Goal: Task Accomplishment & Management: Complete application form

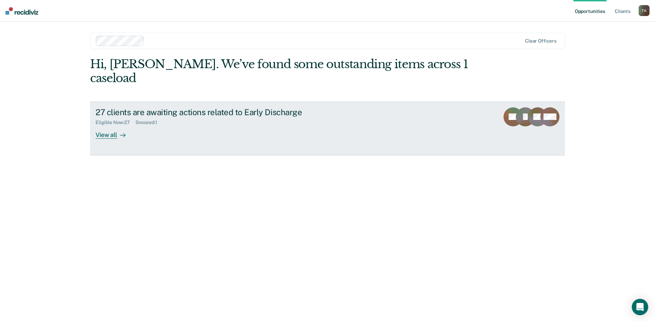
click at [112, 126] on div "View all" at bounding box center [115, 132] width 38 height 13
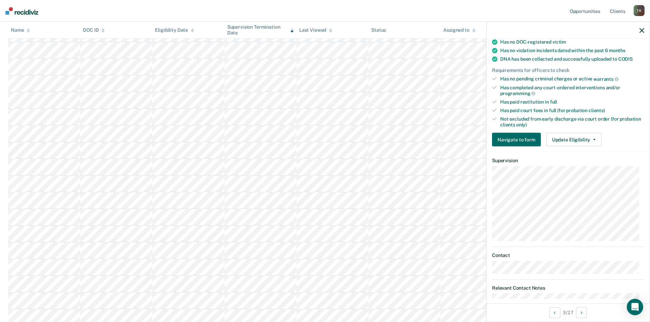
scroll to position [151, 0]
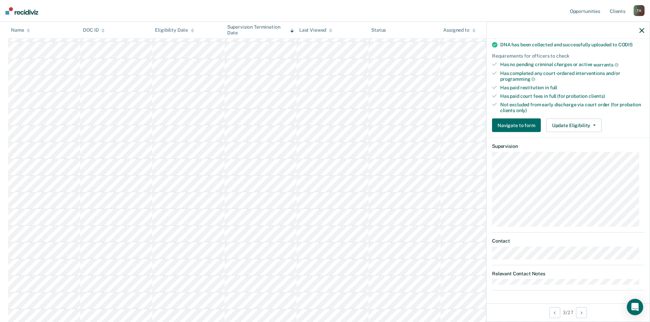
click at [642, 29] on icon "button" at bounding box center [641, 30] width 5 height 5
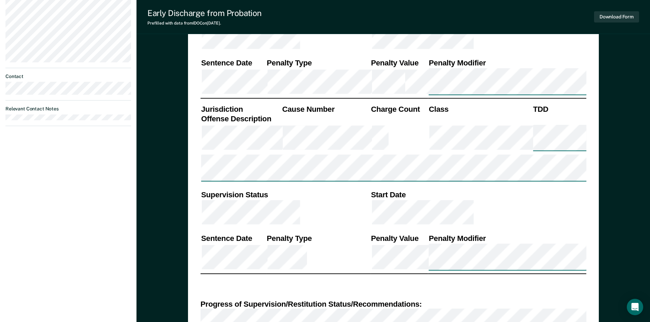
scroll to position [341, 0]
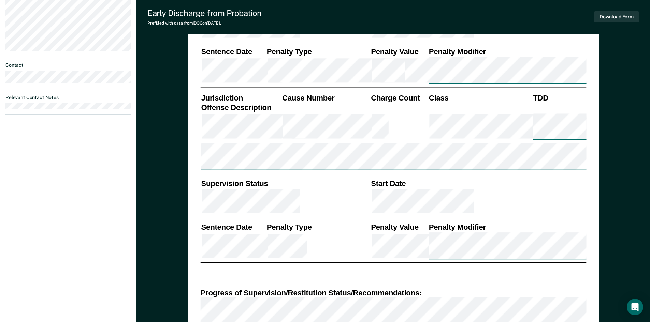
type textarea "x"
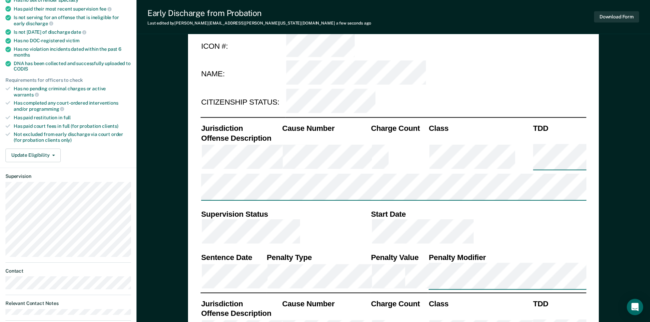
scroll to position [0, 0]
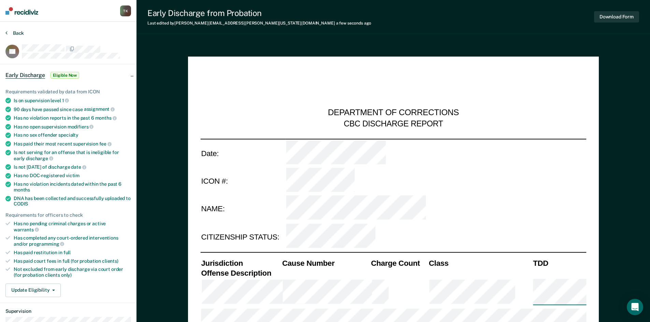
click at [16, 33] on button "Back" at bounding box center [14, 33] width 18 height 6
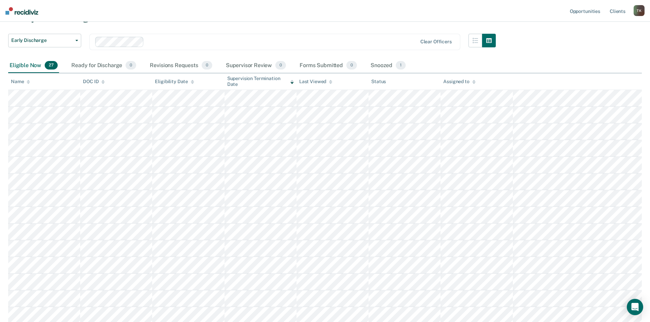
scroll to position [34, 0]
